Goal: Task Accomplishment & Management: Manage account settings

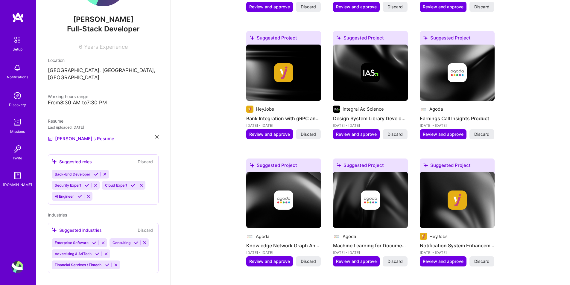
scroll to position [449, 0]
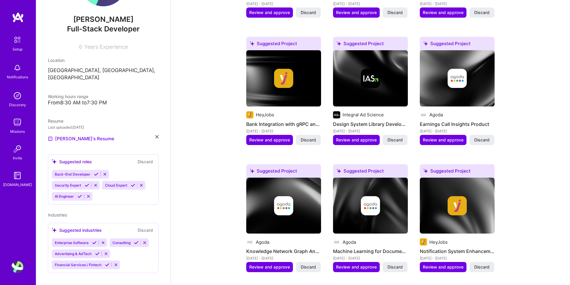
click at [288, 69] on img at bounding box center [283, 78] width 19 height 19
click at [269, 137] on span "Review and approve" at bounding box center [269, 140] width 41 height 6
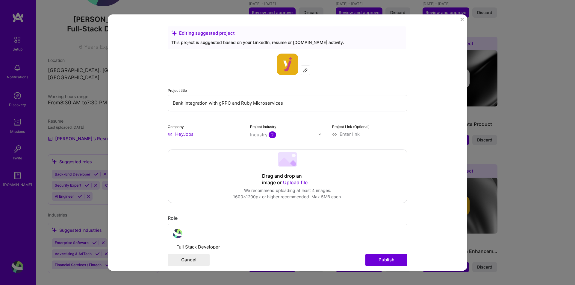
click at [457, 24] on form "Editing suggested project This project is suggested based on your LinkedIn, res…" at bounding box center [287, 142] width 359 height 257
click at [460, 22] on button "Close" at bounding box center [461, 21] width 3 height 6
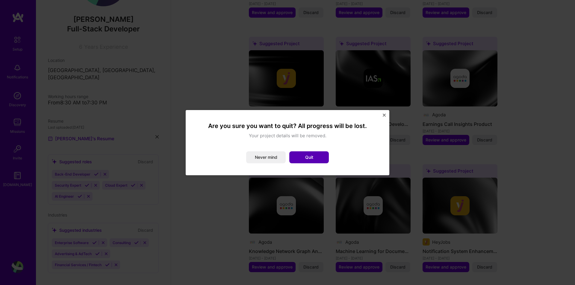
click at [307, 161] on button "Quit" at bounding box center [309, 157] width 40 height 12
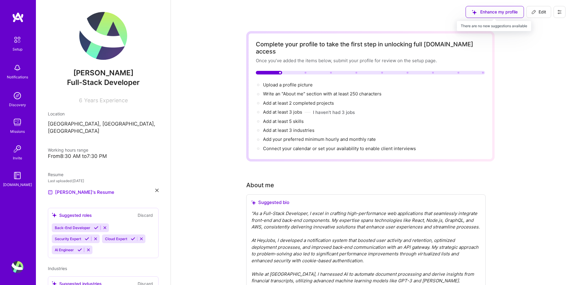
click at [486, 15] on div "Enhance my profile" at bounding box center [495, 12] width 58 height 12
click at [504, 8] on div "Enhance my profile" at bounding box center [495, 12] width 58 height 12
drag, startPoint x: 547, startPoint y: 15, endPoint x: 555, endPoint y: 15, distance: 7.5
click at [547, 15] on button "Edit" at bounding box center [538, 12] width 25 height 12
select select "US"
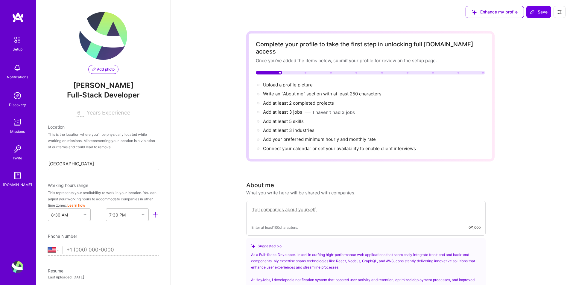
click at [559, 14] on icon at bounding box center [560, 12] width 4 height 4
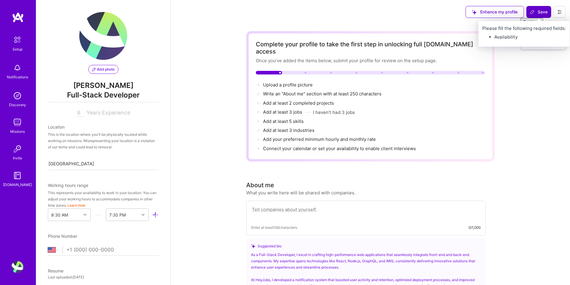
click at [545, 13] on span "Save" at bounding box center [539, 12] width 18 height 6
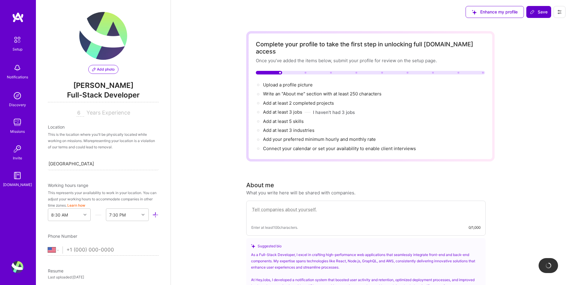
click at [544, 13] on span "Save" at bounding box center [539, 12] width 18 height 6
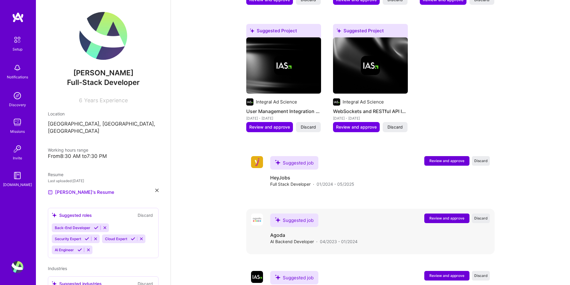
scroll to position [1005, 0]
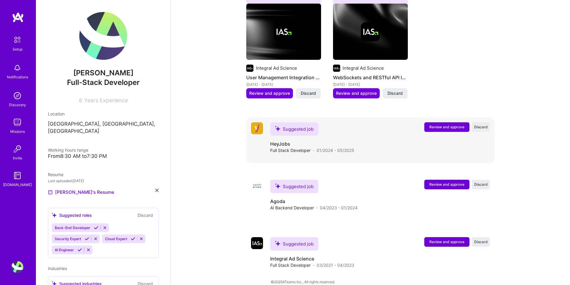
click at [295, 126] on div "Suggested job" at bounding box center [294, 128] width 48 height 13
click at [298, 122] on div "Suggested job" at bounding box center [294, 128] width 48 height 13
click at [294, 180] on div "Suggested job" at bounding box center [294, 186] width 48 height 13
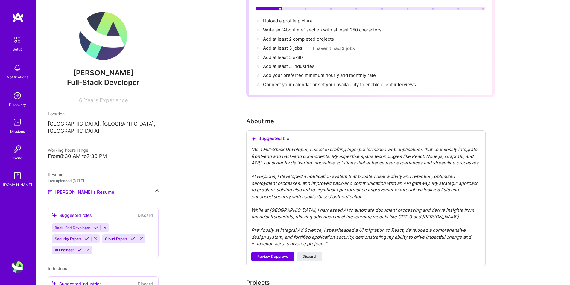
scroll to position [0, 0]
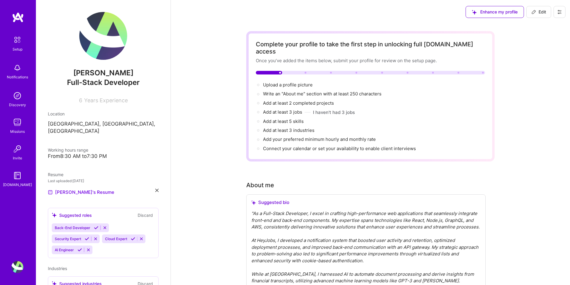
click at [19, 152] on img at bounding box center [17, 149] width 12 height 12
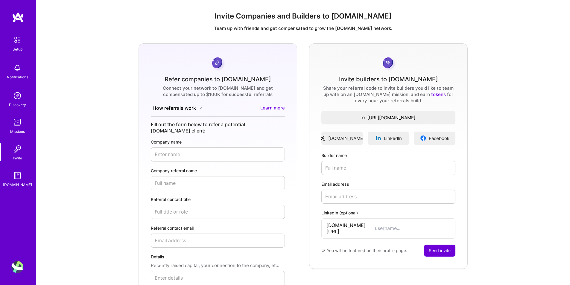
click at [427, 26] on p "Team up with friends and get compensated to grow the [DOMAIN_NAME] network." at bounding box center [303, 28] width 524 height 6
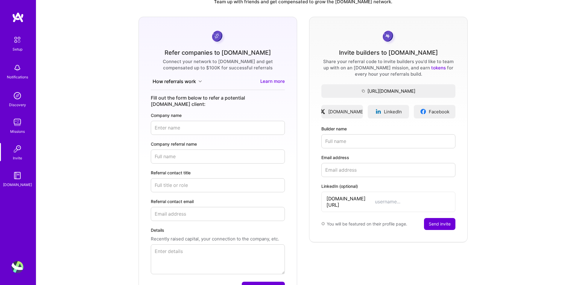
scroll to position [71, 0]
